Goal: Check status: Verify the current state of an ongoing process or item

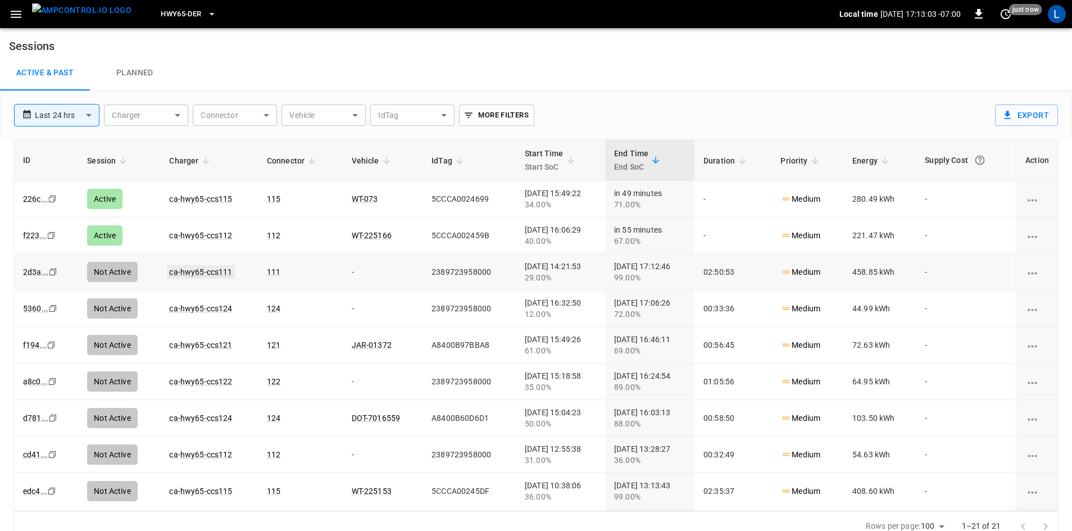
click at [198, 271] on link "ca-hwy65-ccs111" at bounding box center [200, 271] width 67 height 13
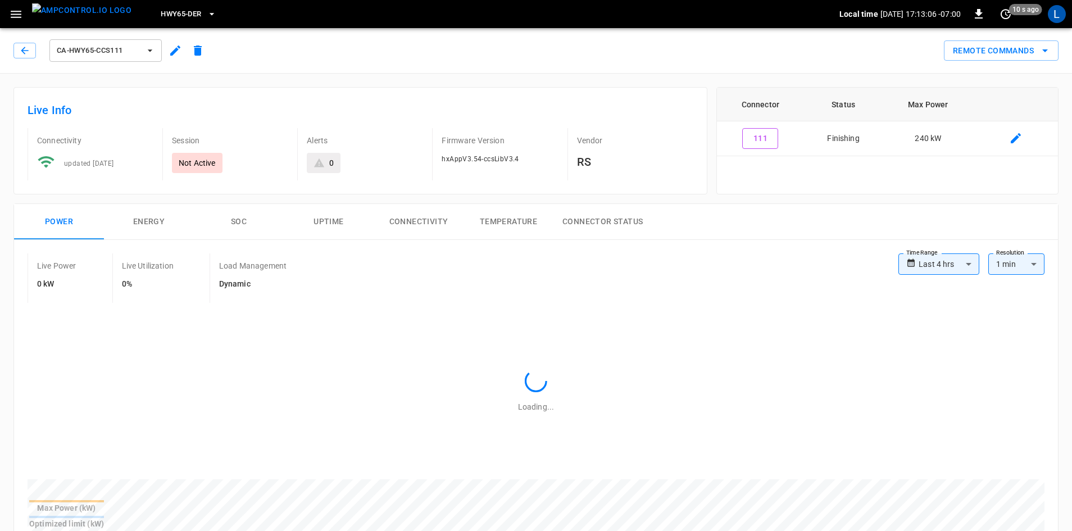
click at [240, 219] on button "SOC" at bounding box center [239, 222] width 90 height 36
click at [62, 225] on button "Power" at bounding box center [59, 222] width 90 height 36
click at [240, 223] on button "SOC" at bounding box center [239, 222] width 90 height 36
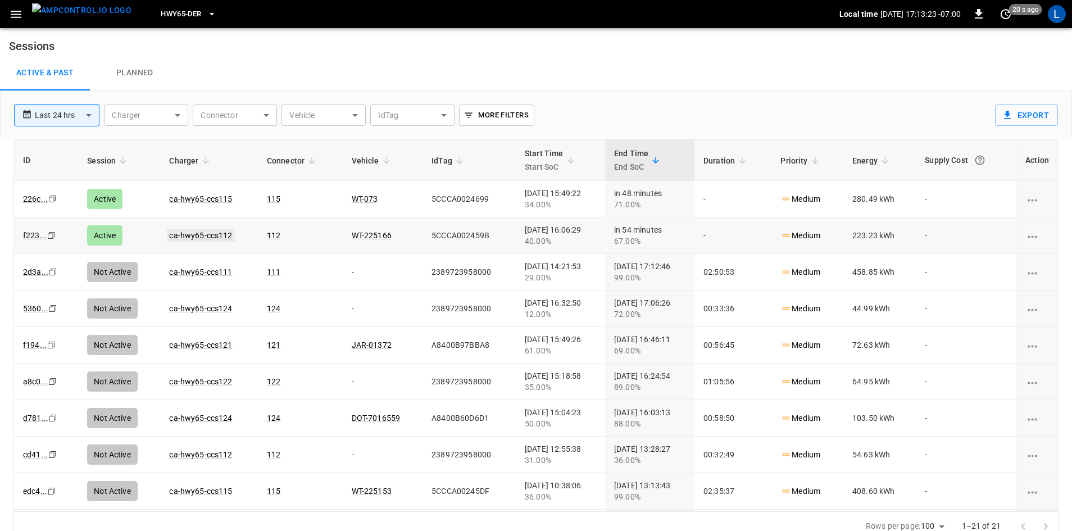
click at [184, 237] on link "ca-hwy65-ccs112" at bounding box center [200, 235] width 67 height 13
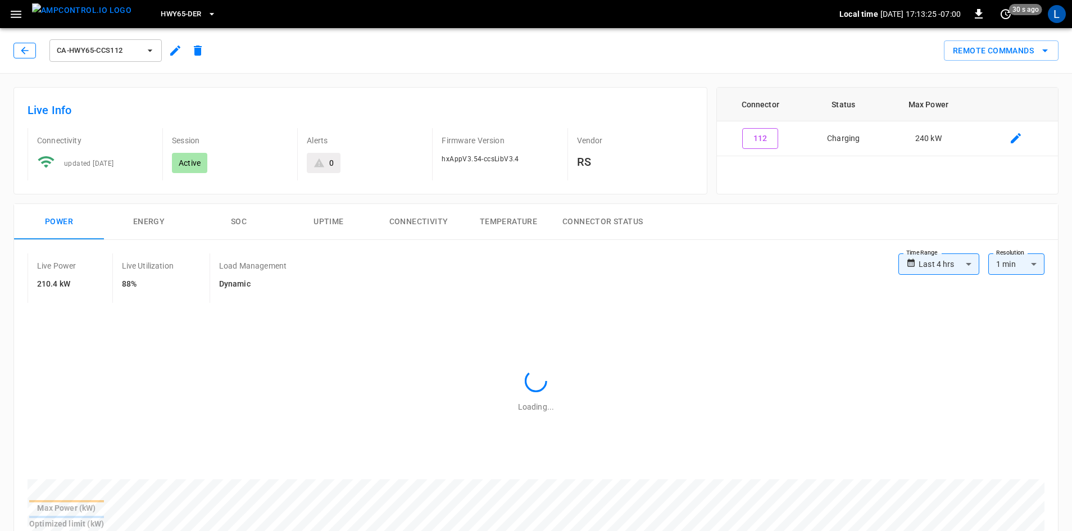
click at [21, 47] on icon "button" at bounding box center [24, 50] width 11 height 11
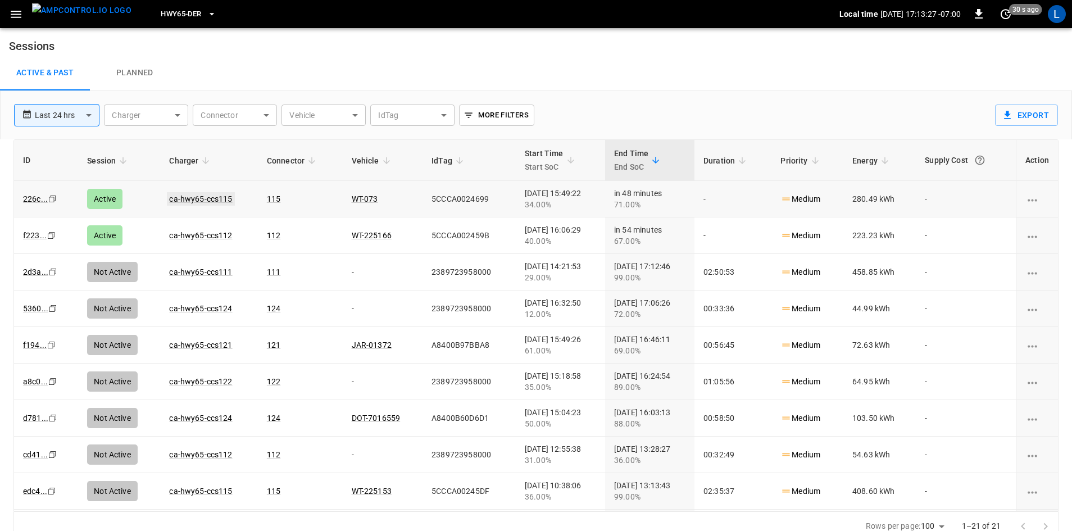
click at [181, 199] on link "ca-hwy65-ccs115" at bounding box center [200, 198] width 67 height 13
click at [94, 13] on img "menu" at bounding box center [81, 10] width 99 height 14
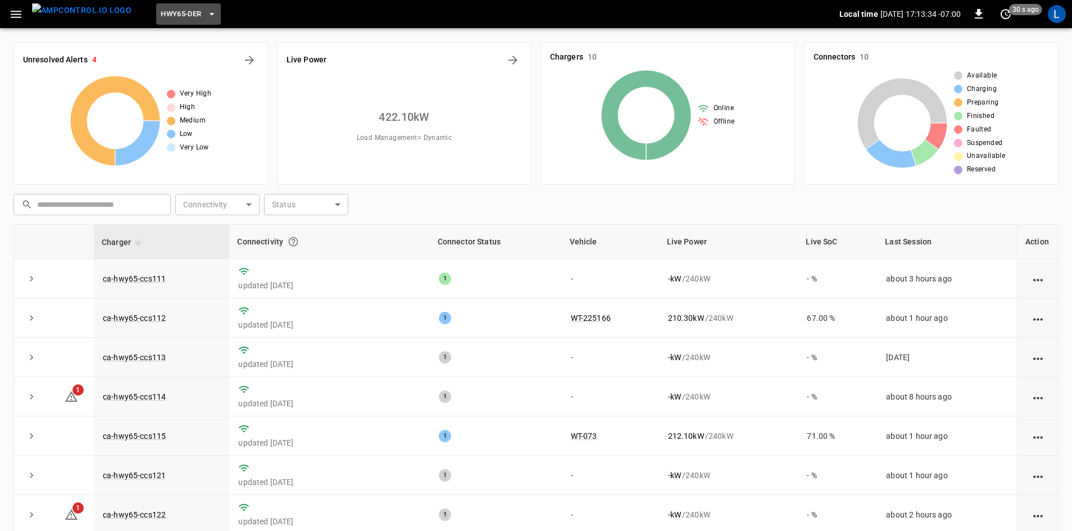
click at [171, 11] on span "HWY65-DER" at bounding box center [181, 14] width 40 height 13
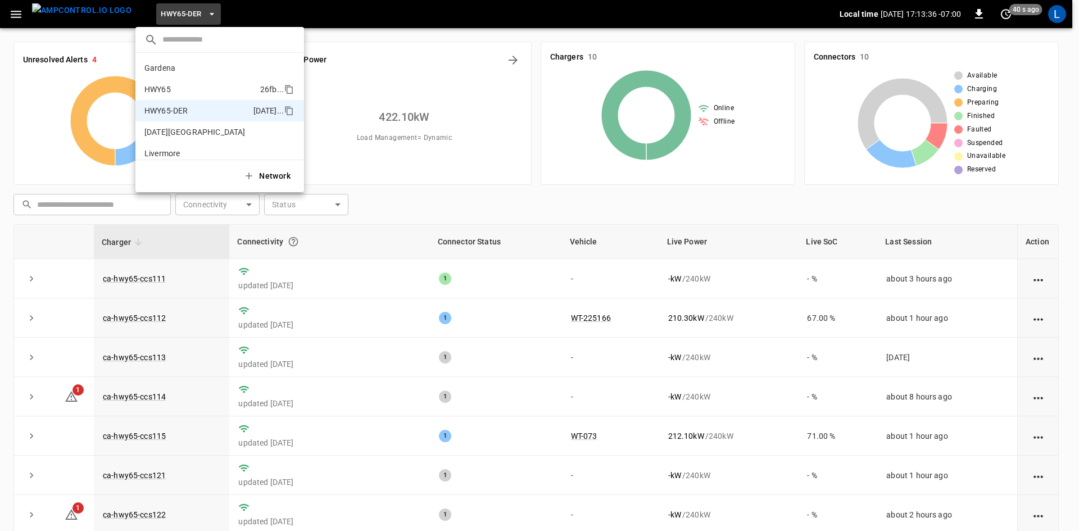
click at [178, 87] on p "HWY65" at bounding box center [199, 89] width 111 height 11
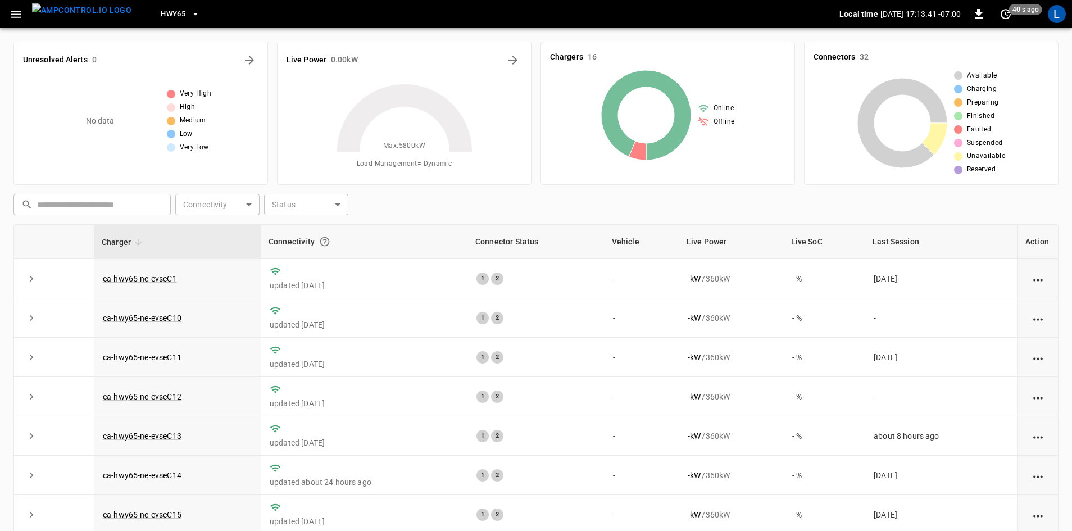
click at [161, 16] on span "HWY65" at bounding box center [173, 14] width 25 height 13
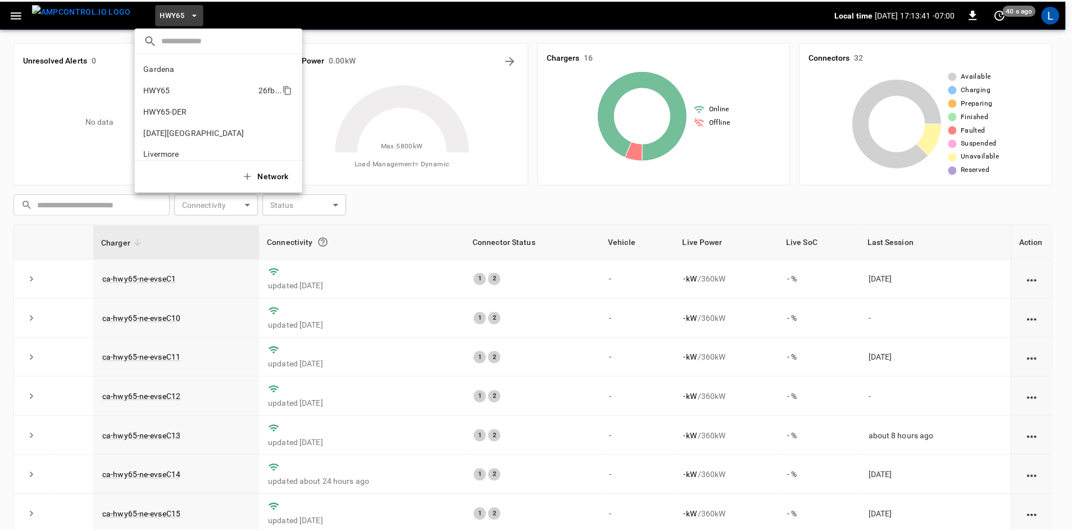
scroll to position [18, 0]
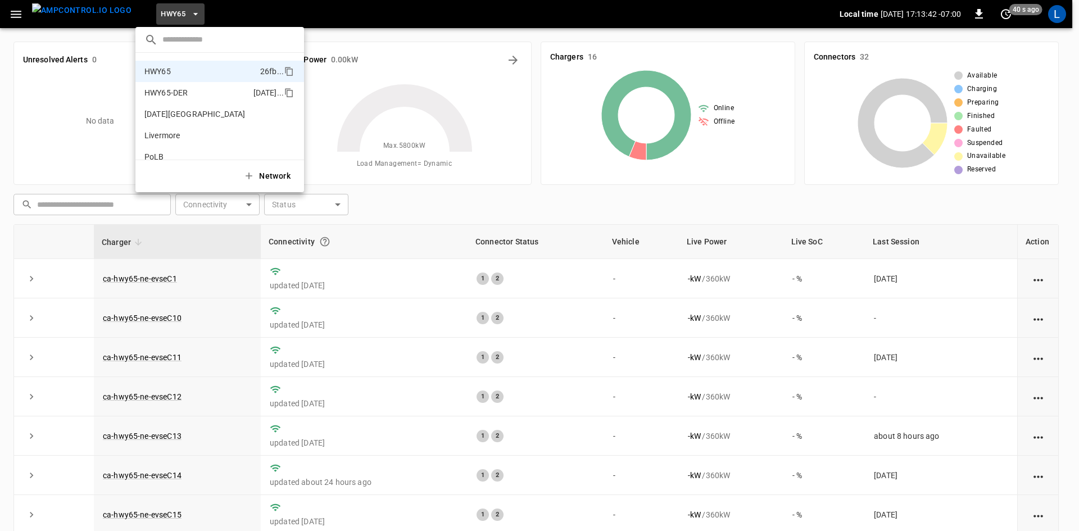
click at [167, 93] on p "HWY65-DER" at bounding box center [196, 92] width 105 height 11
